Goal: Task Accomplishment & Management: Manage account settings

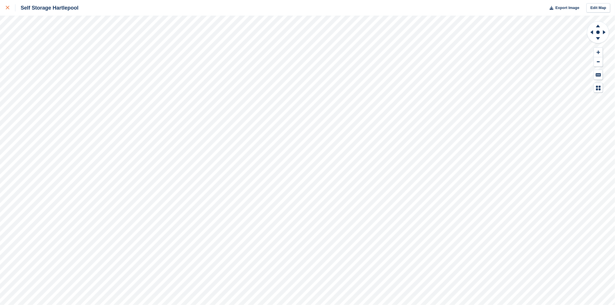
click at [6, 4] on div at bounding box center [11, 7] width 10 height 7
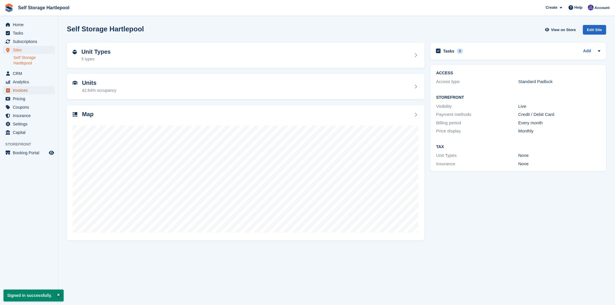
click at [16, 89] on span "Invoices" at bounding box center [30, 90] width 35 height 8
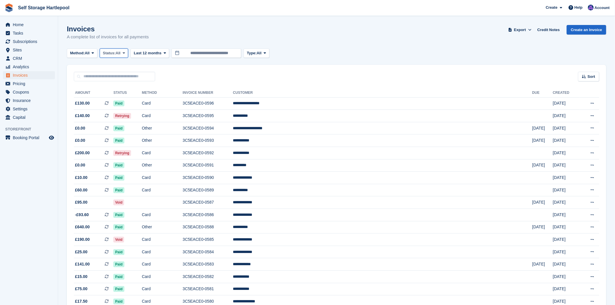
click at [120, 50] on span "All" at bounding box center [118, 53] width 5 height 6
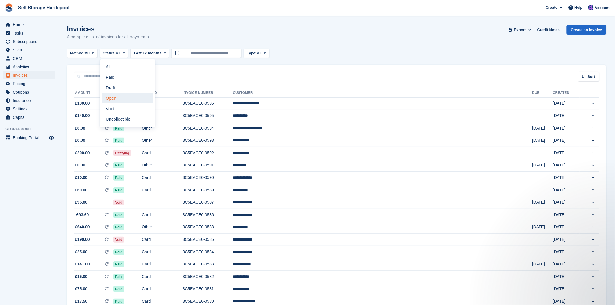
click at [111, 100] on link "Open" at bounding box center [127, 98] width 51 height 10
